Goal: Task Accomplishment & Management: Manage account settings

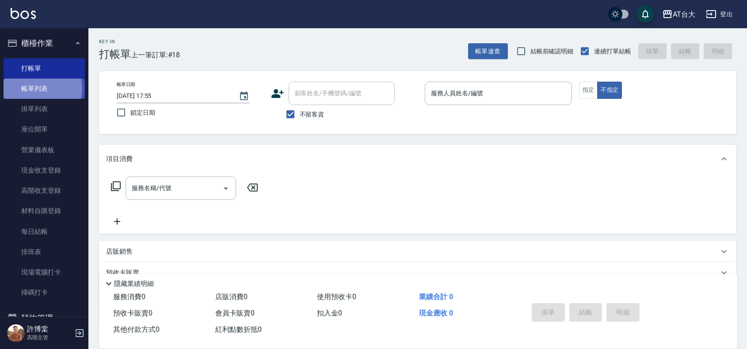
click at [36, 88] on link "帳單列表" at bounding box center [44, 89] width 81 height 20
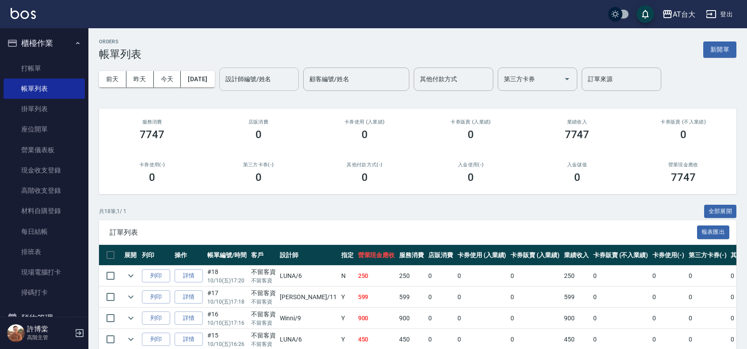
click at [257, 86] on input "設計師編號/姓名" at bounding box center [259, 79] width 72 height 15
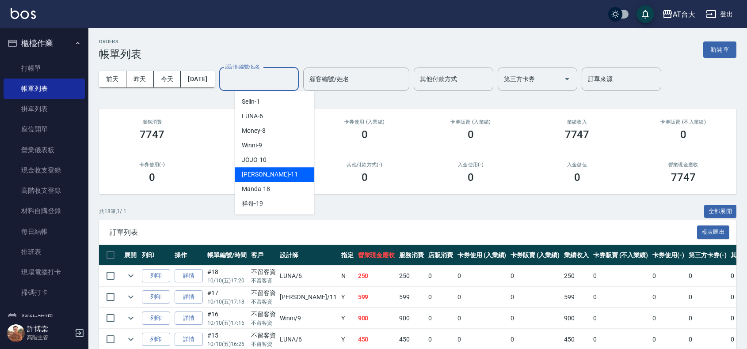
click at [264, 175] on span "[PERSON_NAME] -11" at bounding box center [270, 174] width 56 height 9
type input "[PERSON_NAME]-11"
click at [281, 85] on input "[PERSON_NAME]-11" at bounding box center [252, 79] width 58 height 15
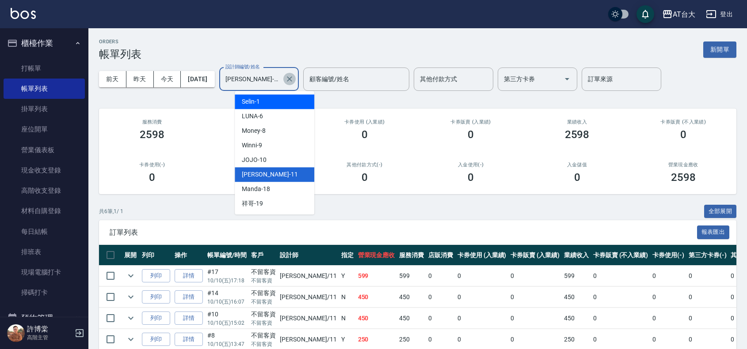
click at [294, 76] on icon "Clear" at bounding box center [289, 79] width 9 height 9
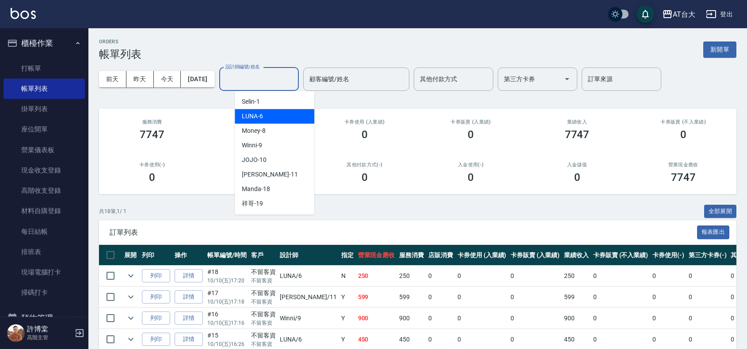
click at [274, 121] on div "LUNA -6" at bounding box center [275, 116] width 80 height 15
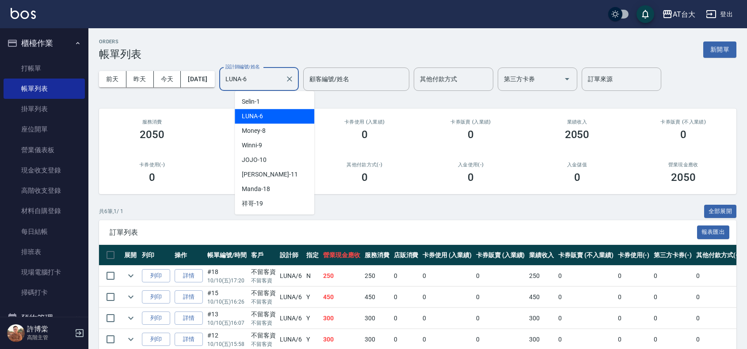
click at [281, 80] on input "LUNA-6" at bounding box center [252, 79] width 58 height 15
click at [279, 170] on div "[PERSON_NAME] -11" at bounding box center [275, 174] width 80 height 15
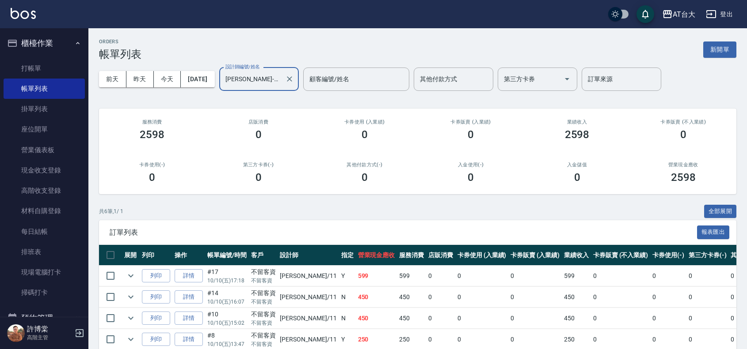
click at [277, 74] on input "[PERSON_NAME]-11" at bounding box center [252, 79] width 58 height 15
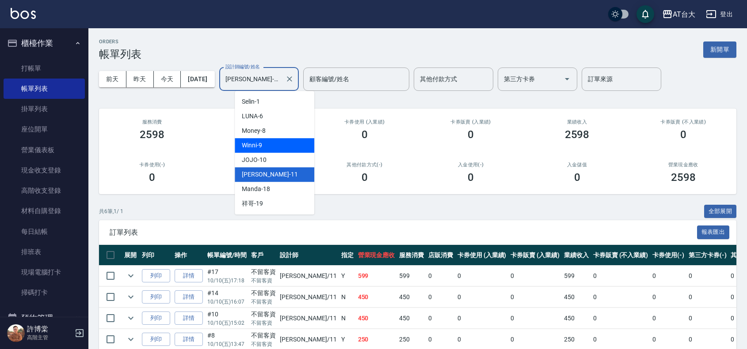
click at [275, 144] on div "Winni -9" at bounding box center [275, 145] width 80 height 15
type input "Winni-9"
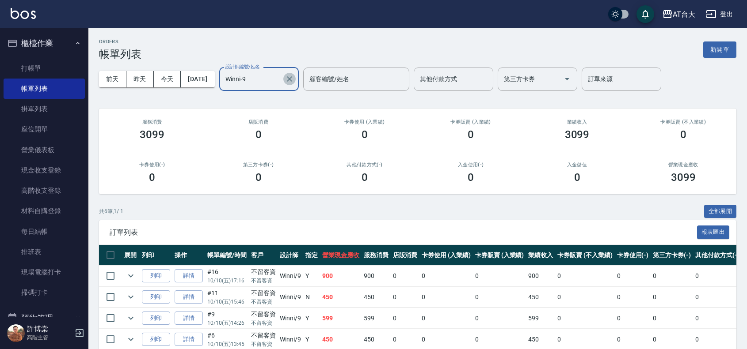
click at [294, 78] on icon "Clear" at bounding box center [289, 79] width 9 height 9
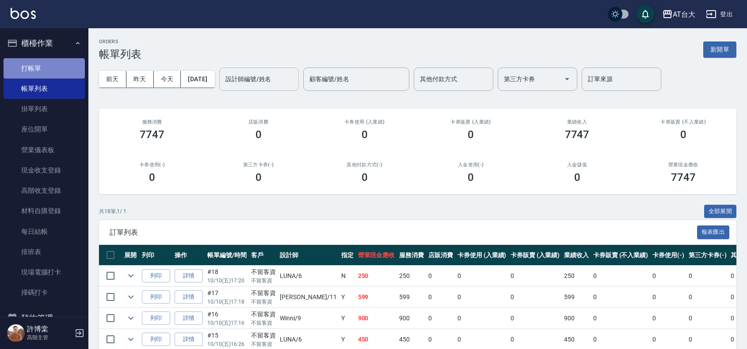
click at [43, 73] on link "打帳單" at bounding box center [44, 68] width 81 height 20
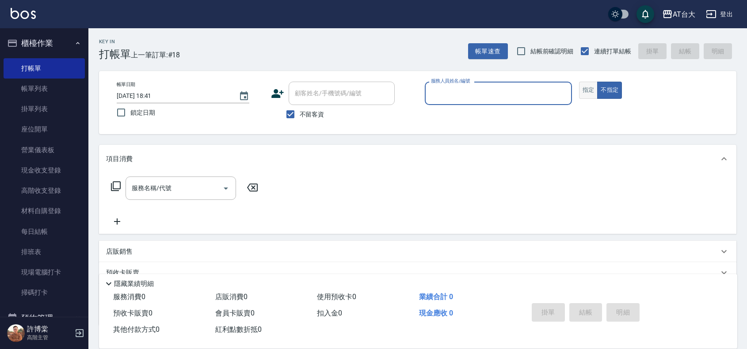
click at [595, 90] on button "指定" at bounding box center [588, 90] width 19 height 17
click at [529, 93] on input "服務人員姓名/編號" at bounding box center [497, 93] width 139 height 15
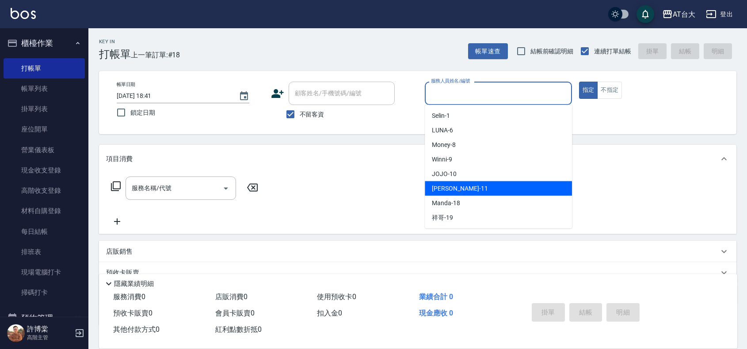
click at [457, 186] on span "[PERSON_NAME] -11" at bounding box center [460, 188] width 56 height 9
type input "[PERSON_NAME]-11"
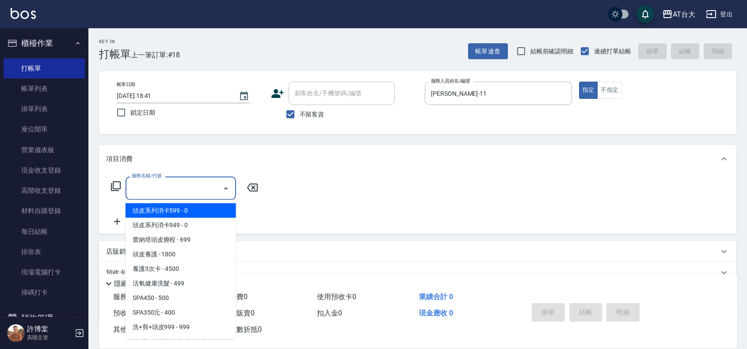
click at [150, 184] on div "服務名稱/代號 服務名稱/代號" at bounding box center [180, 188] width 110 height 23
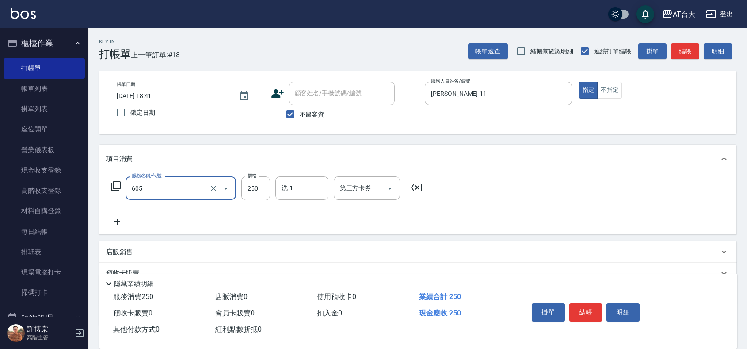
type input "洗髮 (女)(605)"
type input "200"
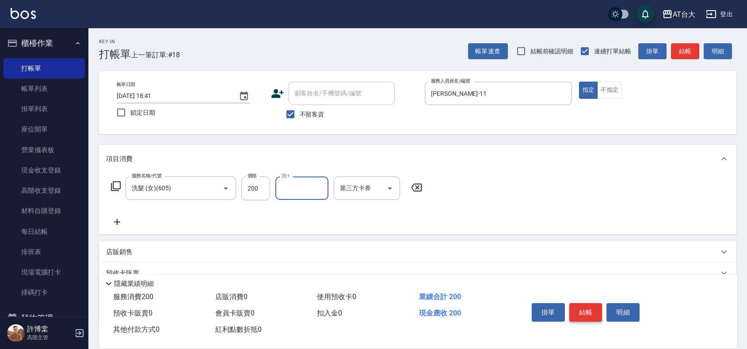
click at [590, 310] on button "結帳" at bounding box center [585, 312] width 33 height 19
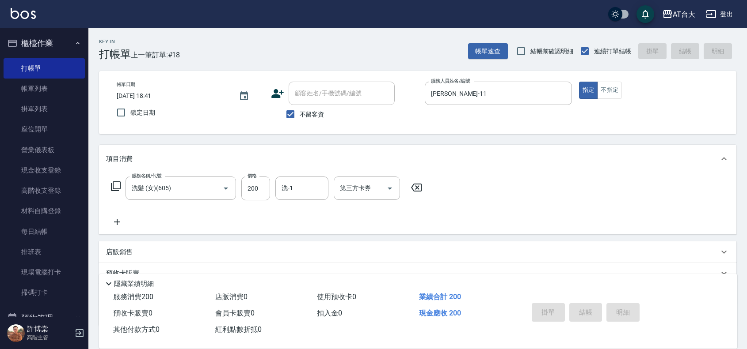
type input "[DATE] 19:04"
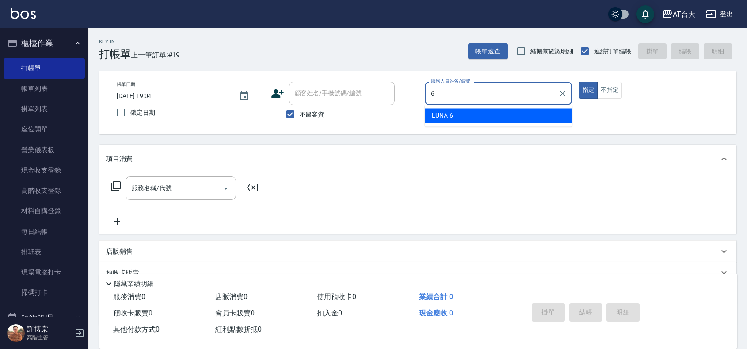
type input "LUNA-6"
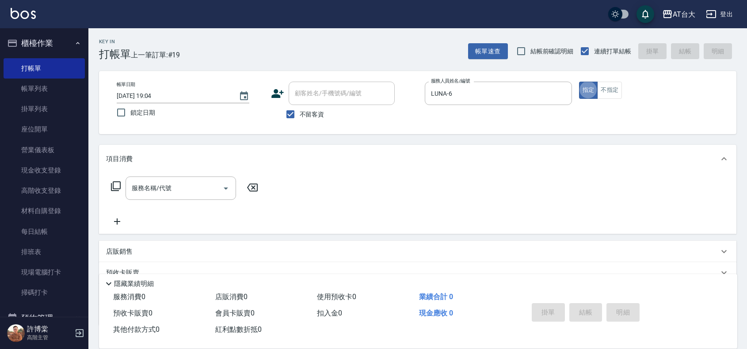
type button "true"
click at [619, 94] on button "不指定" at bounding box center [609, 90] width 25 height 17
type button "false"
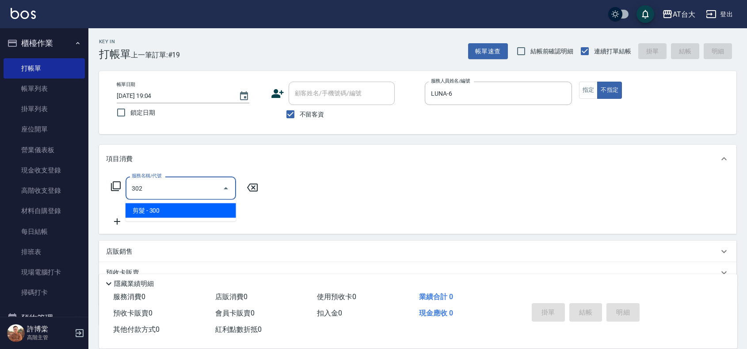
type input "剪髮(302)"
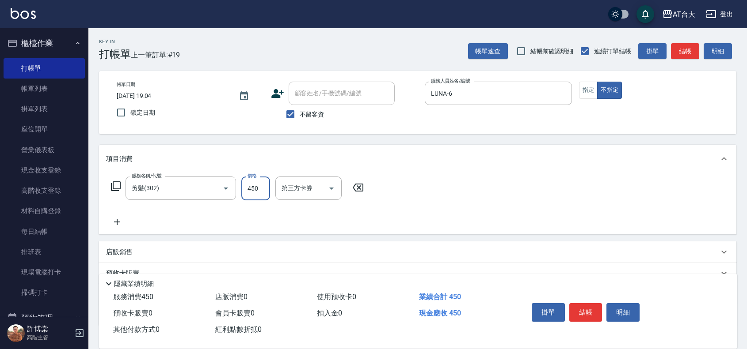
type input "450"
click at [591, 314] on button "結帳" at bounding box center [585, 312] width 33 height 19
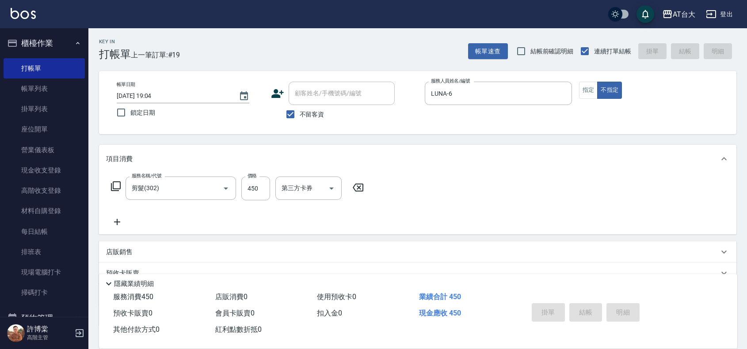
type input "[DATE] 19:09"
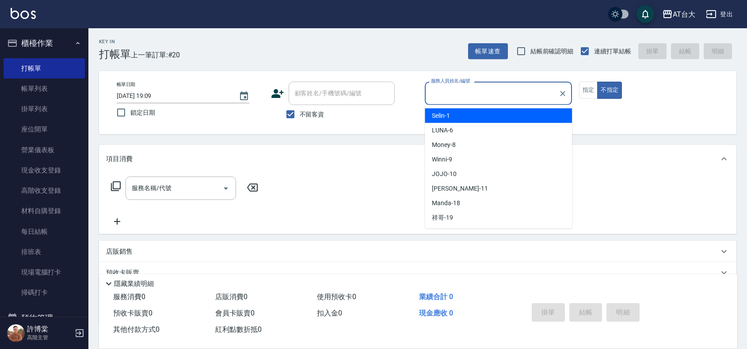
scroll to position [0, 1759]
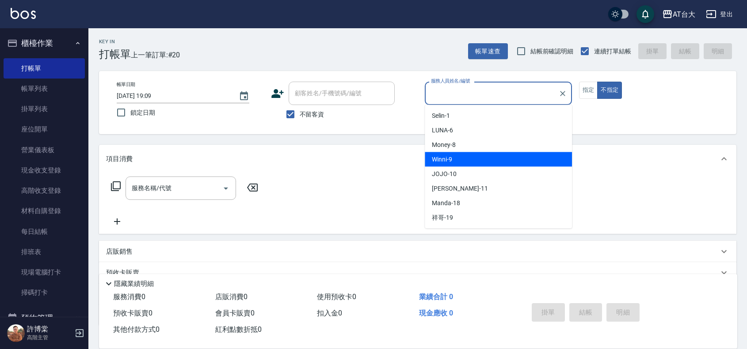
click at [481, 159] on div "Winni -9" at bounding box center [498, 159] width 147 height 15
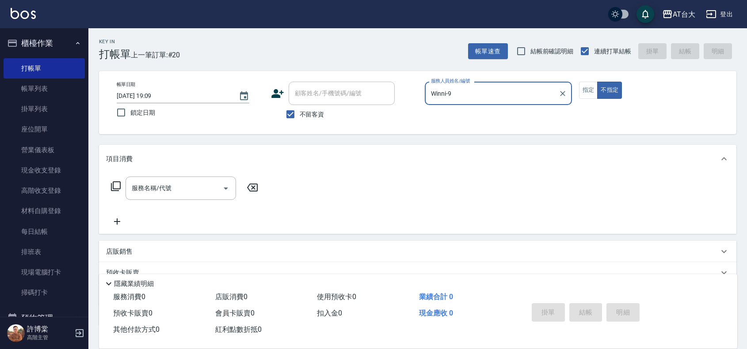
scroll to position [0, 0]
type input "Winni-9"
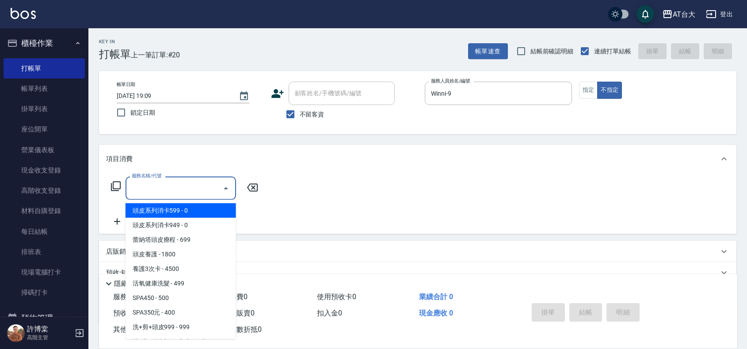
click at [176, 186] on input "服務名稱/代號" at bounding box center [173, 188] width 89 height 15
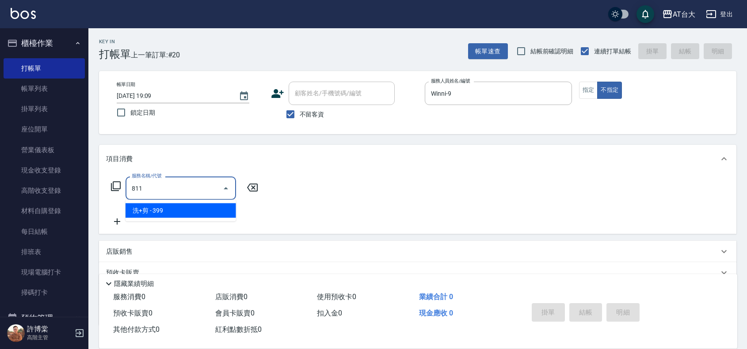
click at [178, 193] on input "811" at bounding box center [173, 188] width 89 height 15
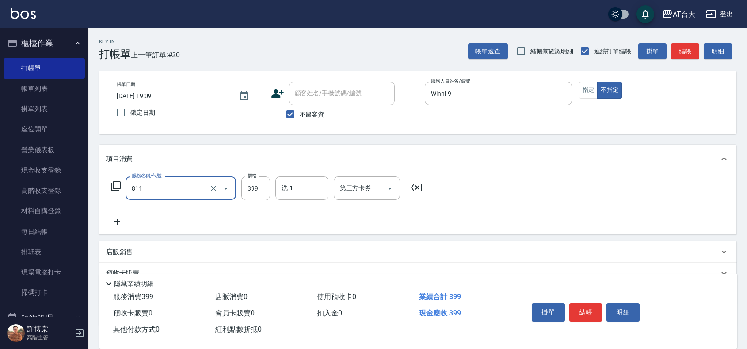
type input "洗+剪(811)"
type input "450"
drag, startPoint x: 593, startPoint y: 316, endPoint x: 603, endPoint y: 298, distance: 20.6
click at [593, 314] on button "結帳" at bounding box center [585, 312] width 33 height 19
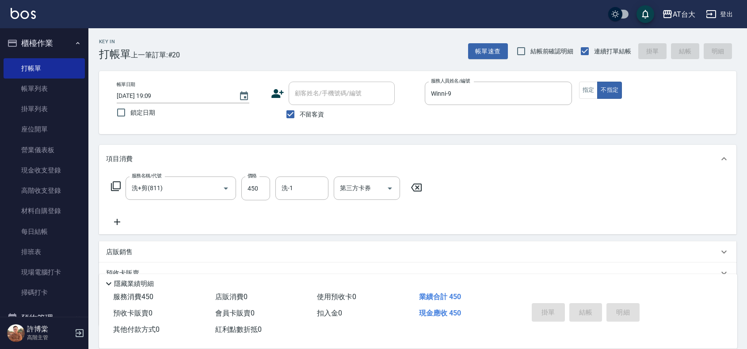
type input "[DATE] 19:57"
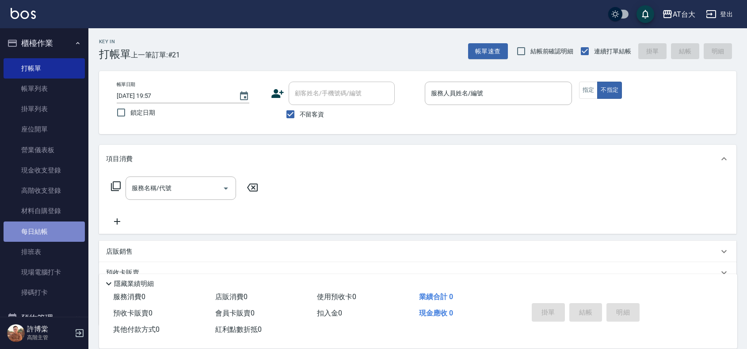
click at [64, 229] on link "每日結帳" at bounding box center [44, 232] width 81 height 20
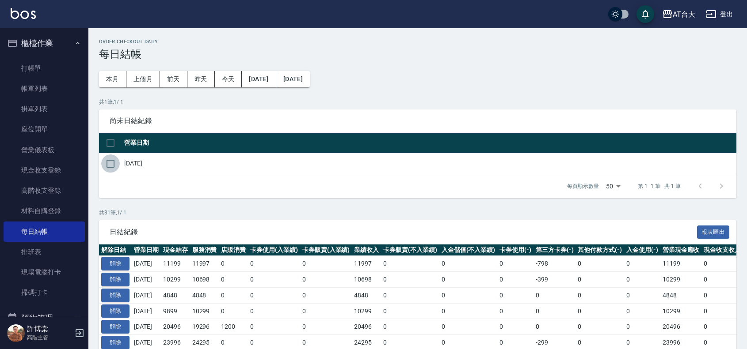
click at [109, 164] on input "checkbox" at bounding box center [110, 164] width 19 height 19
checkbox input "true"
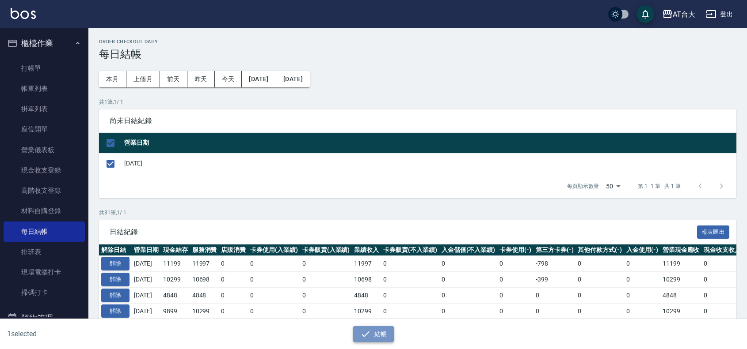
click at [387, 335] on button "結帳" at bounding box center [373, 334] width 41 height 16
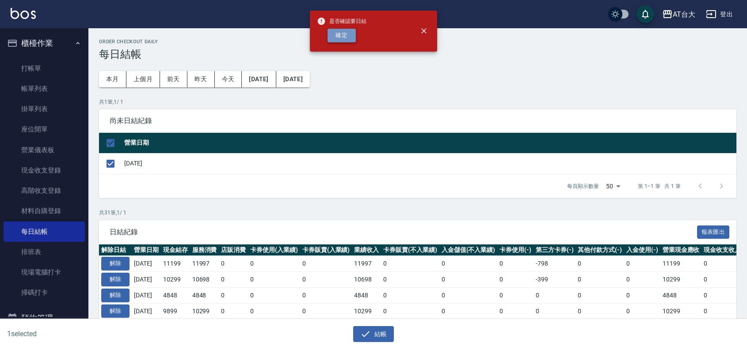
click at [354, 32] on button "確定" at bounding box center [341, 36] width 28 height 14
checkbox input "false"
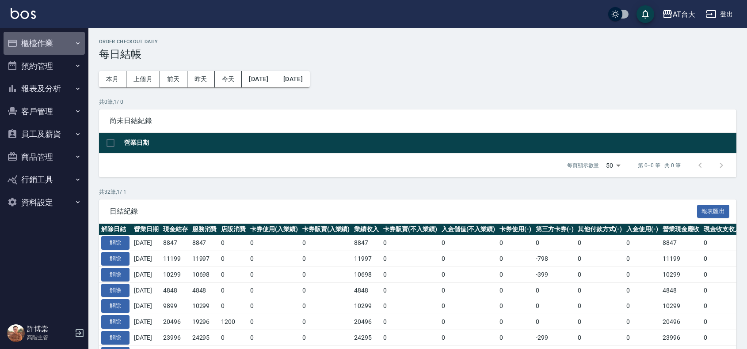
click at [53, 53] on button "櫃檯作業" at bounding box center [44, 43] width 81 height 23
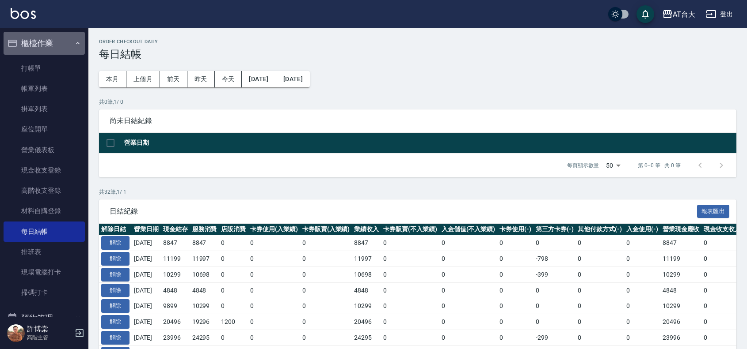
click at [61, 41] on button "櫃檯作業" at bounding box center [44, 43] width 81 height 23
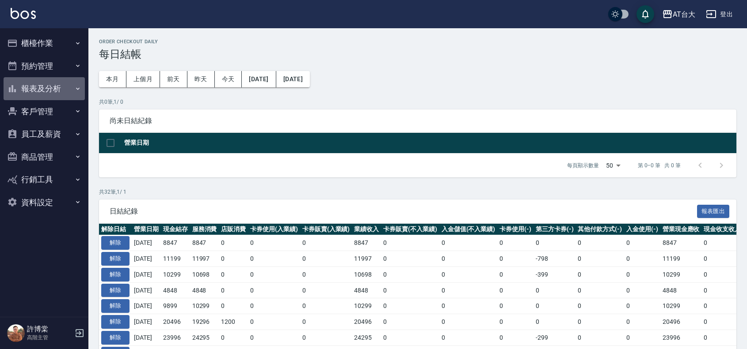
click at [52, 89] on button "報表及分析" at bounding box center [44, 88] width 81 height 23
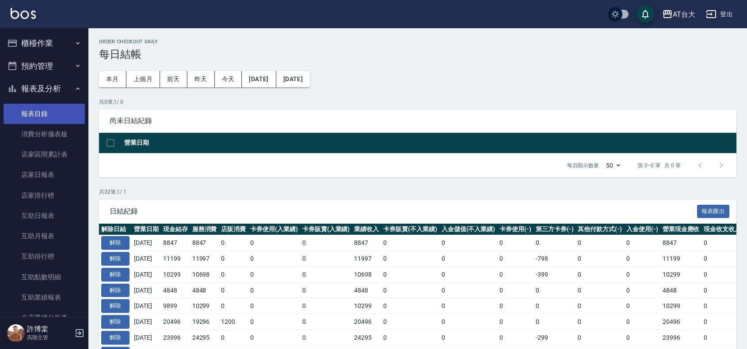
click at [43, 113] on link "報表目錄" at bounding box center [44, 114] width 81 height 20
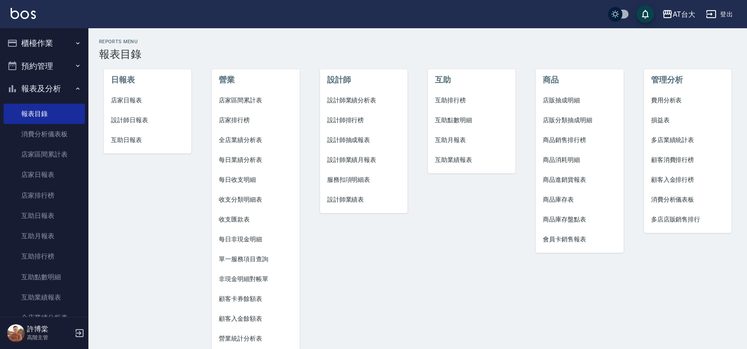
click at [121, 99] on span "店家日報表" at bounding box center [147, 100] width 73 height 9
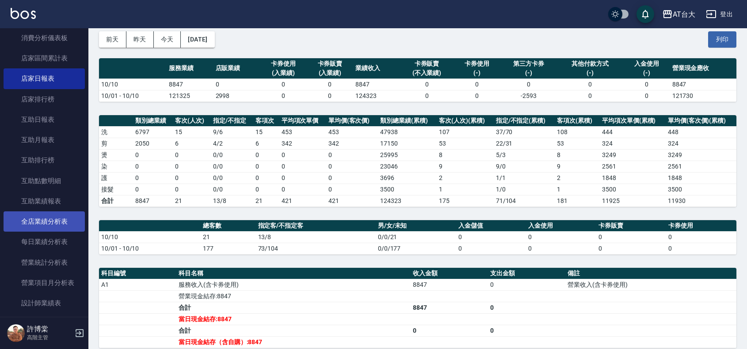
scroll to position [110, 0]
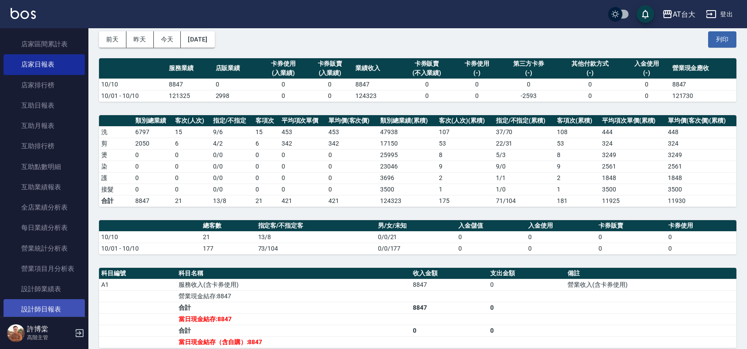
click at [49, 305] on link "設計師日報表" at bounding box center [44, 309] width 81 height 20
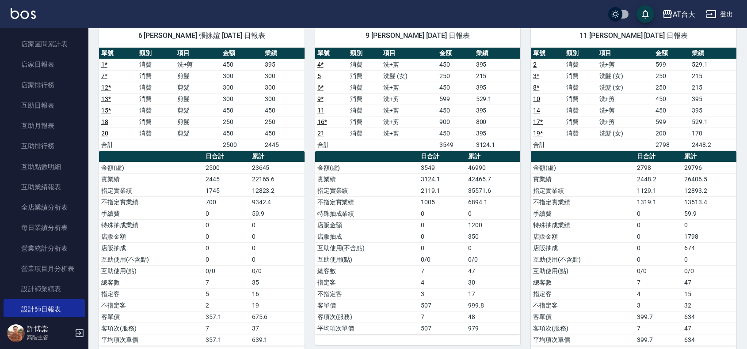
scroll to position [76, 0]
